Goal: Task Accomplishment & Management: Complete application form

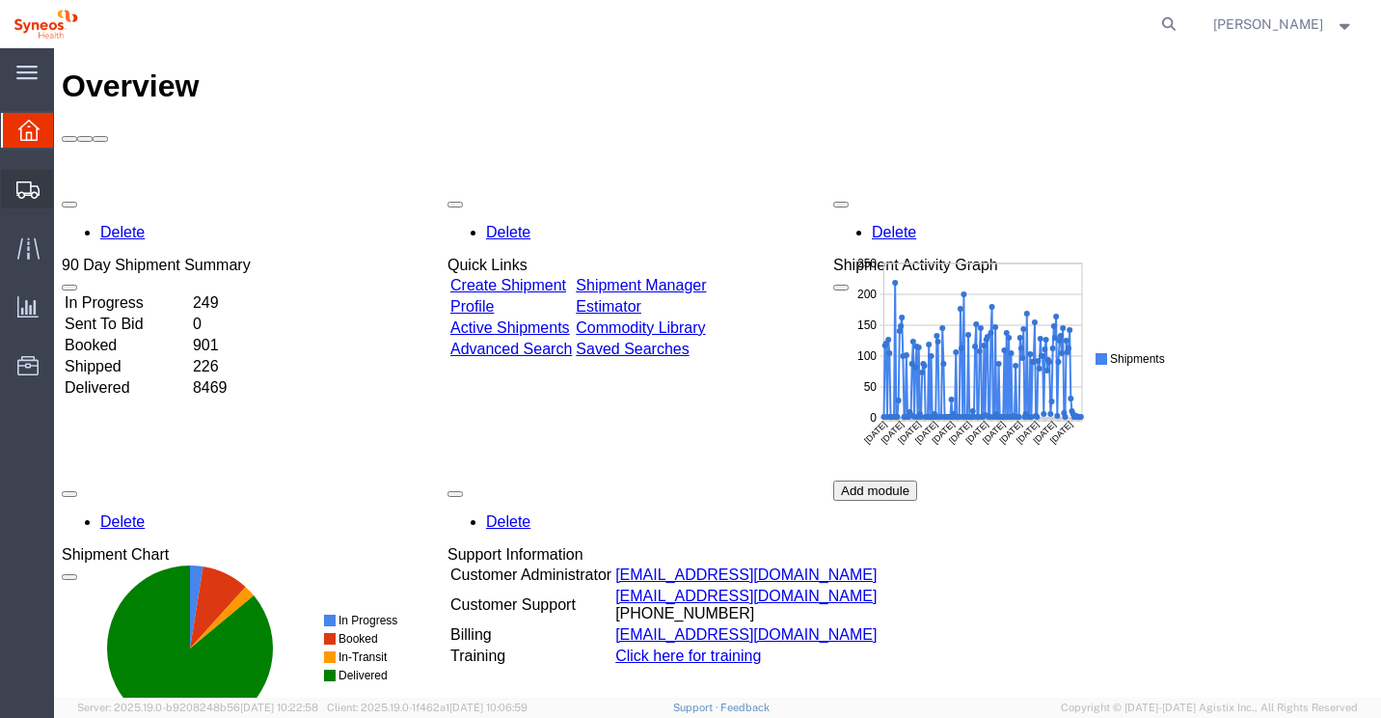
click at [0, 0] on span "Create Shipment" at bounding box center [0, 0] width 0 height 0
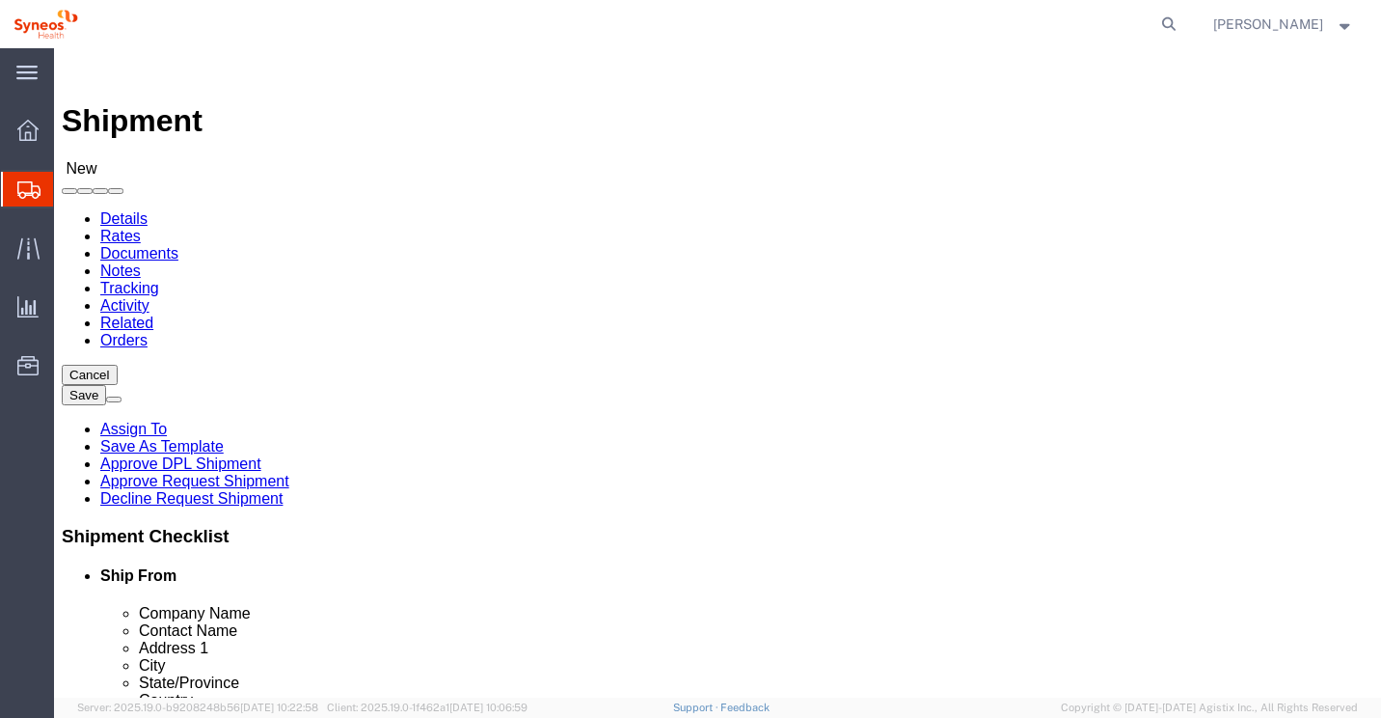
select select
type input "Syneos Health In"
select select "66051"
select select "HR"
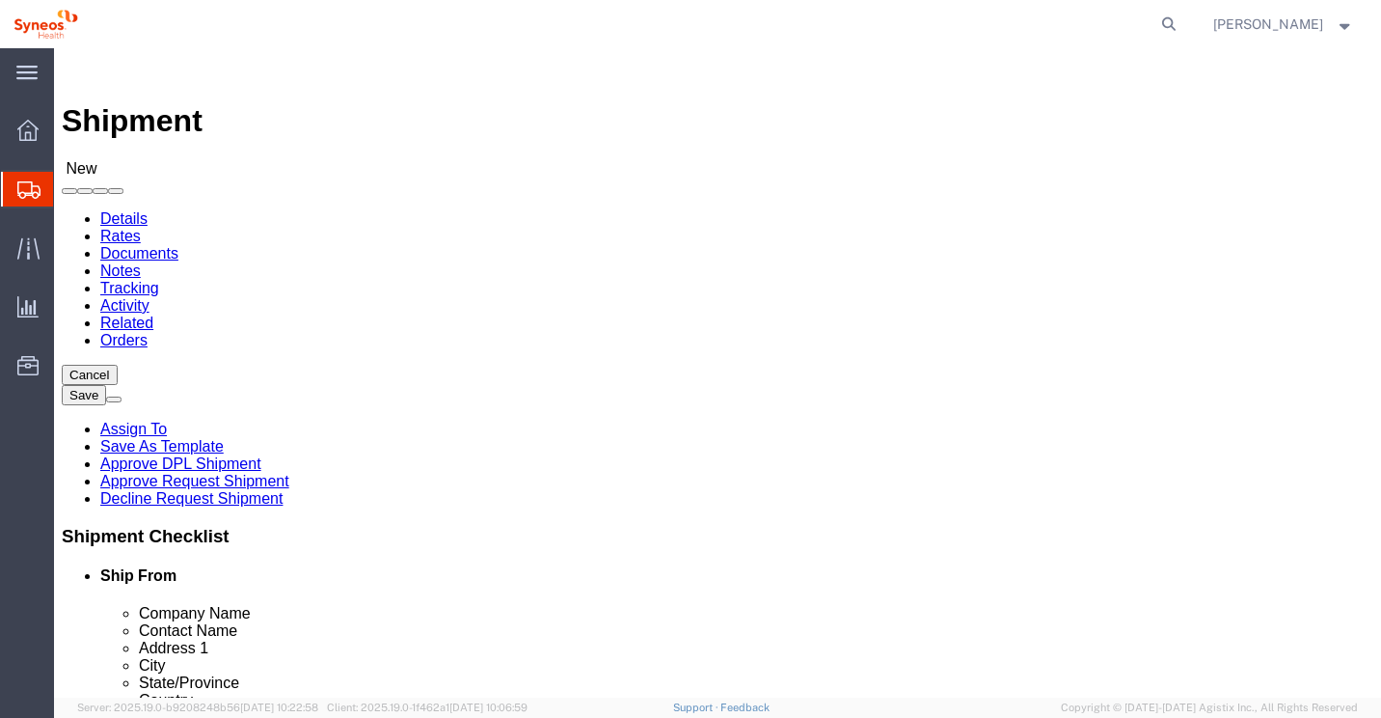
click input "text"
type input "4TH FLR BLOCK 2 DLF DOWNTOWN"
type input "Syneos health g"
select select "65712"
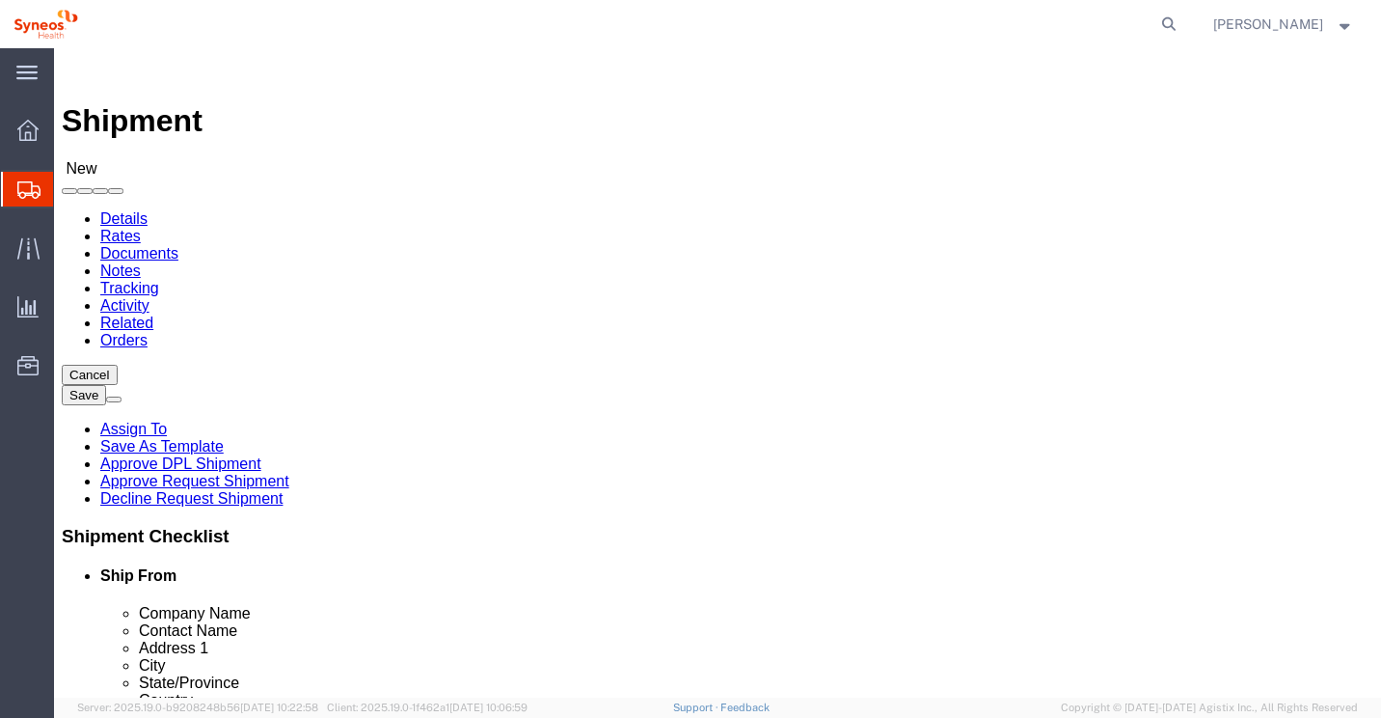
select select "40"
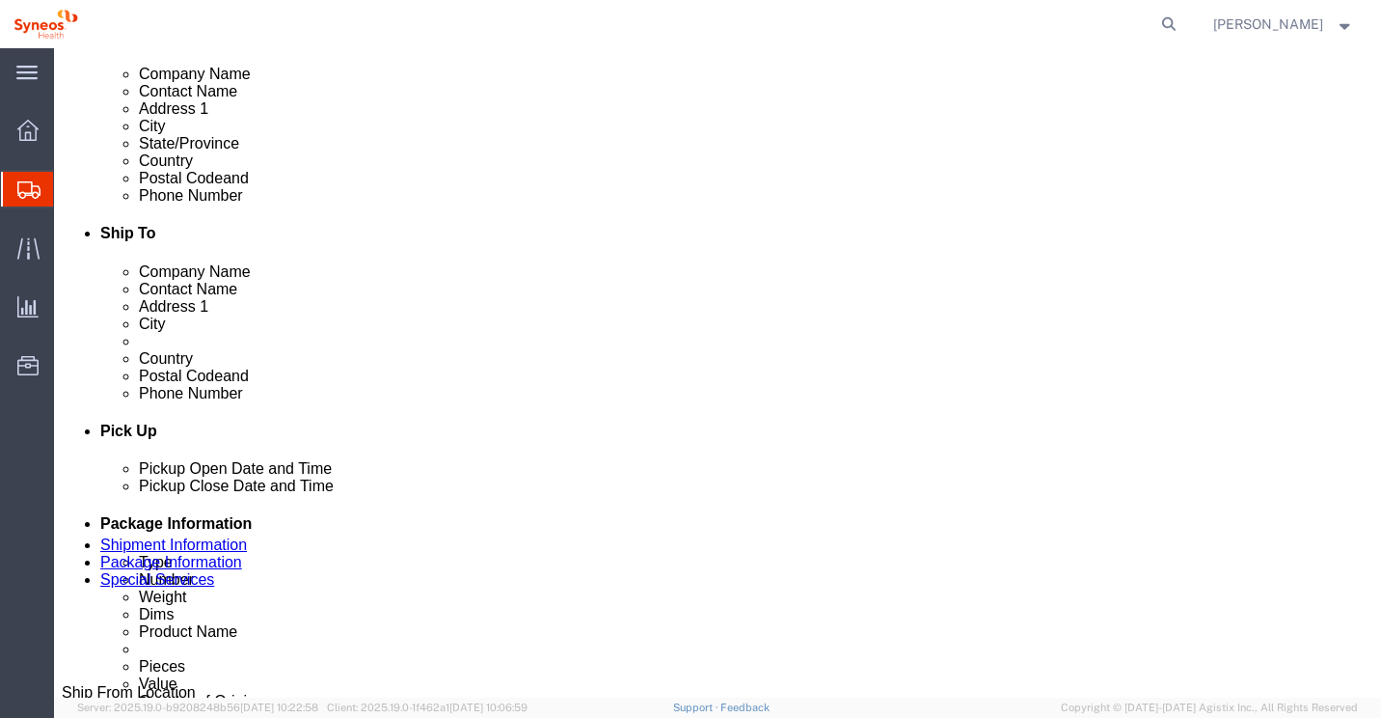
scroll to position [675, 0]
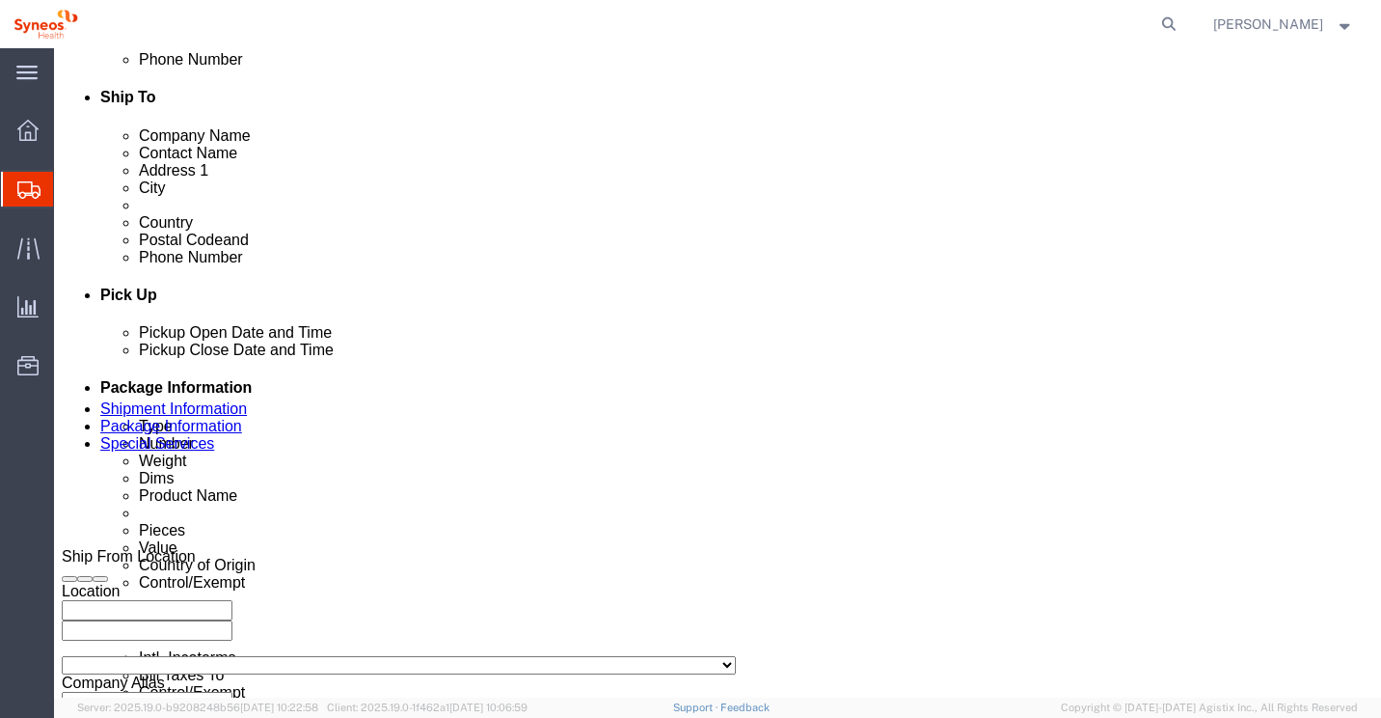
click at [1292, 32] on span "[PERSON_NAME]" at bounding box center [1268, 24] width 110 height 21
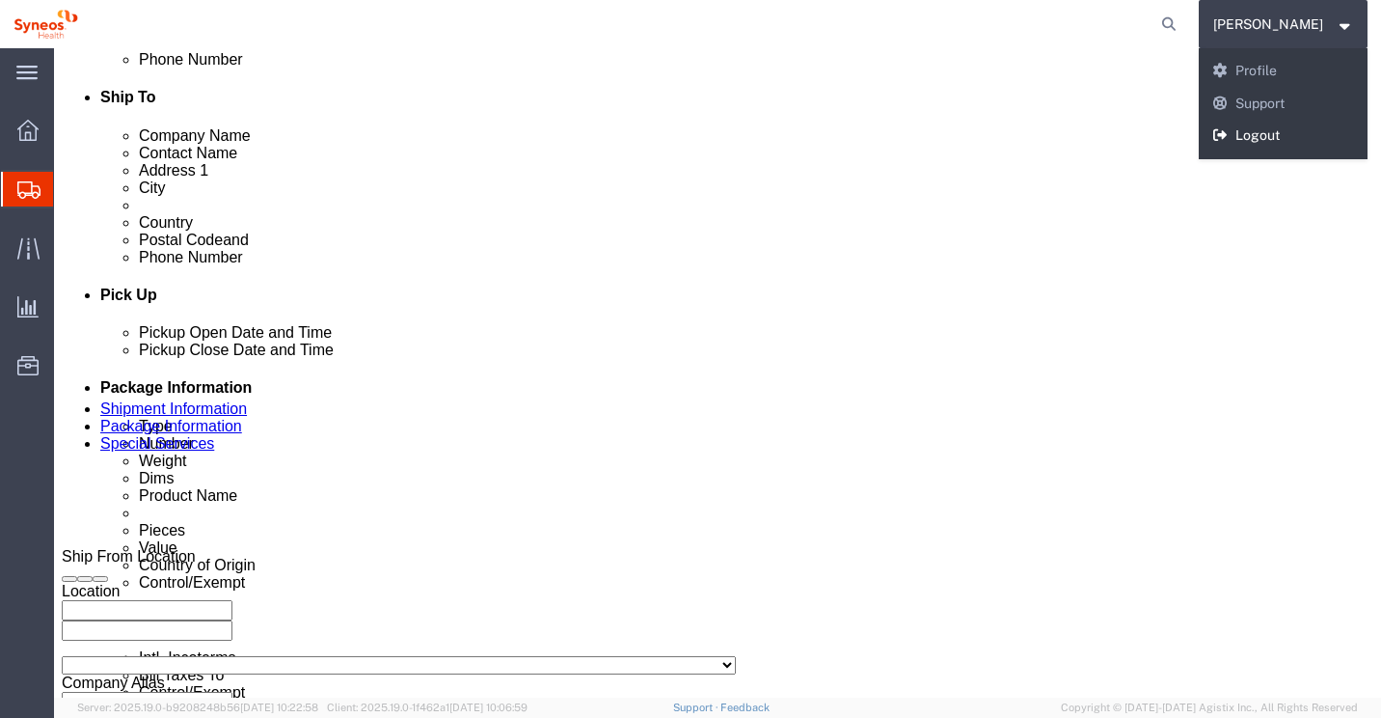
drag, startPoint x: 1283, startPoint y: 128, endPoint x: 1228, endPoint y: 80, distance: 73.1
click at [1282, 128] on link "Logout" at bounding box center [1284, 136] width 170 height 33
